Goal: Information Seeking & Learning: Learn about a topic

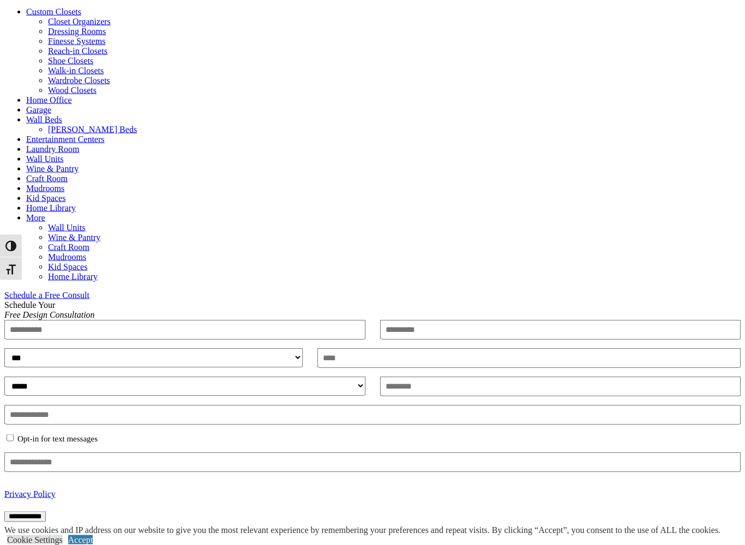
scroll to position [407, 0]
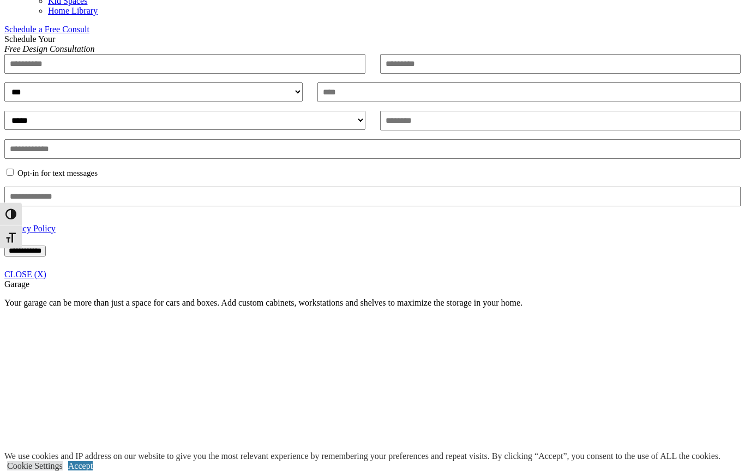
scroll to position [673, 0]
